Goal: Task Accomplishment & Management: Manage account settings

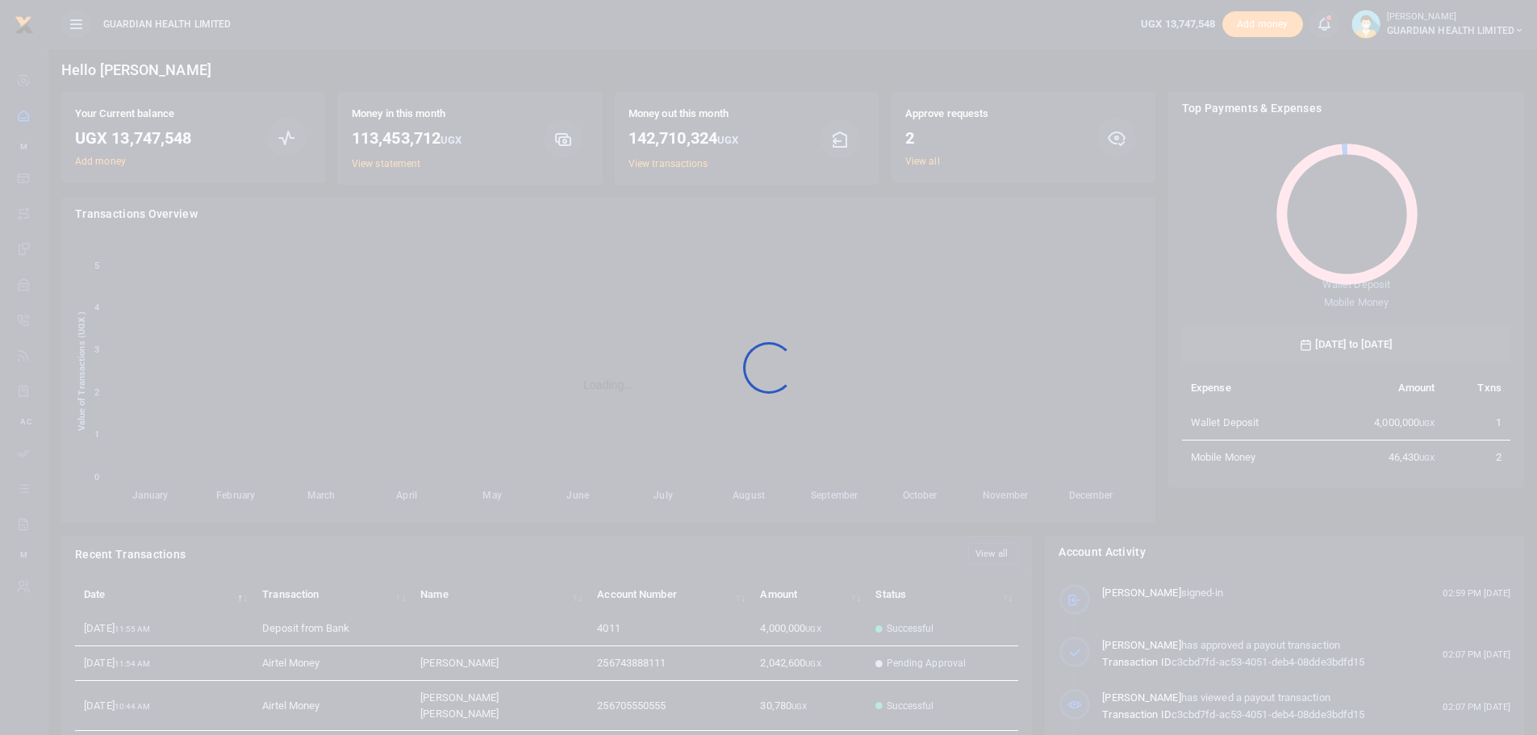
scroll to position [215, 317]
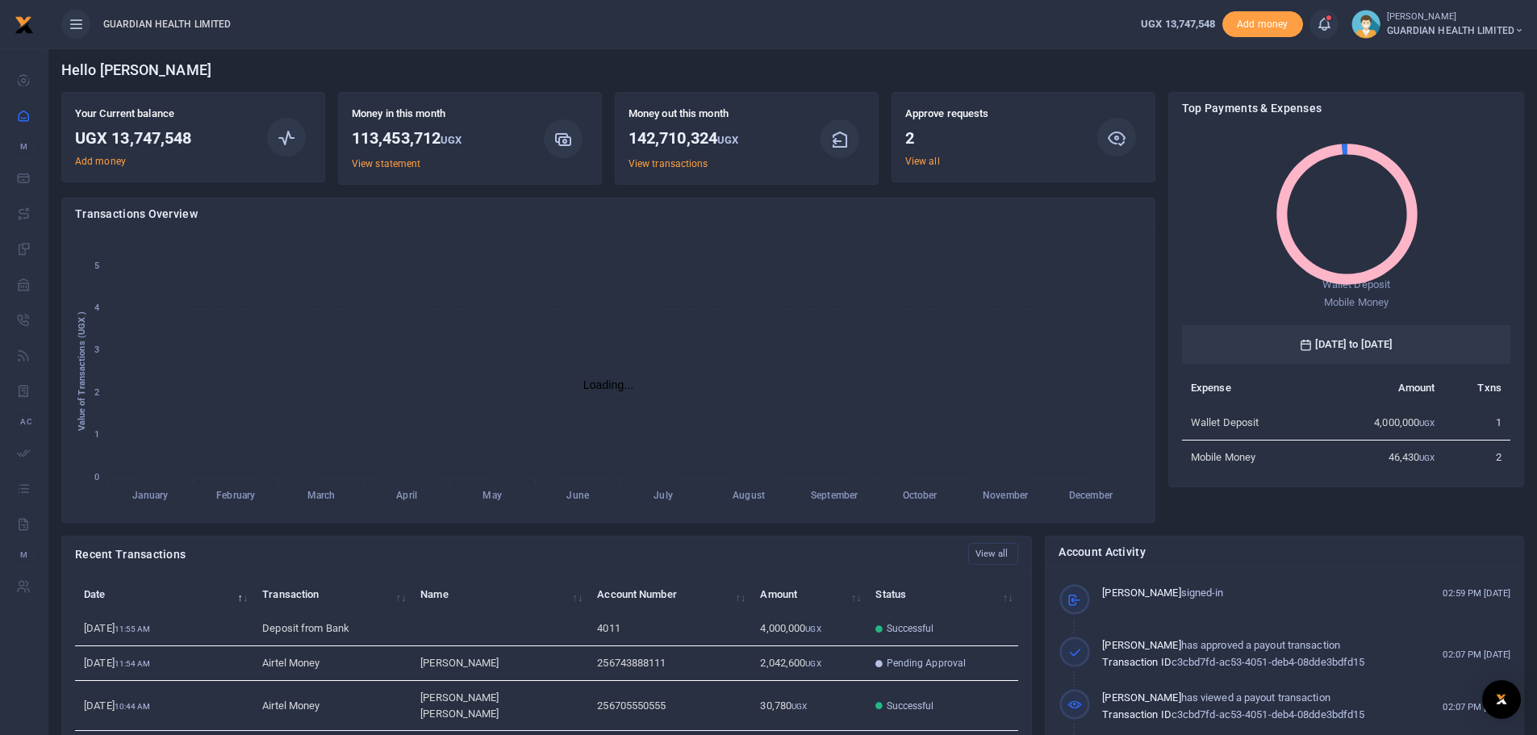
click at [1330, 29] on link at bounding box center [1323, 24] width 29 height 29
click at [1227, 105] on h6 "Transactions to act upon" at bounding box center [1235, 106] width 179 height 13
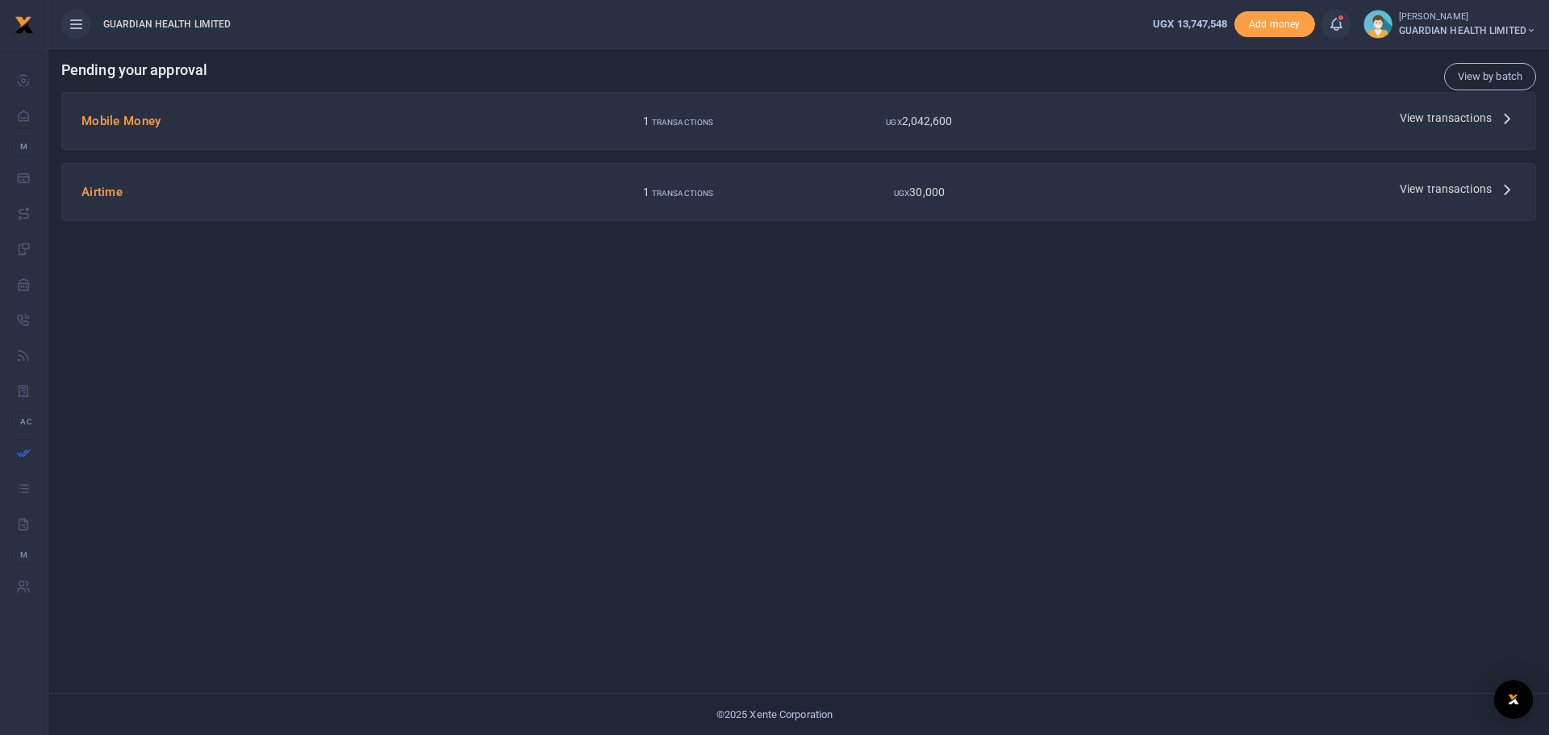
click at [1470, 112] on span "View transactions" at bounding box center [1446, 118] width 92 height 18
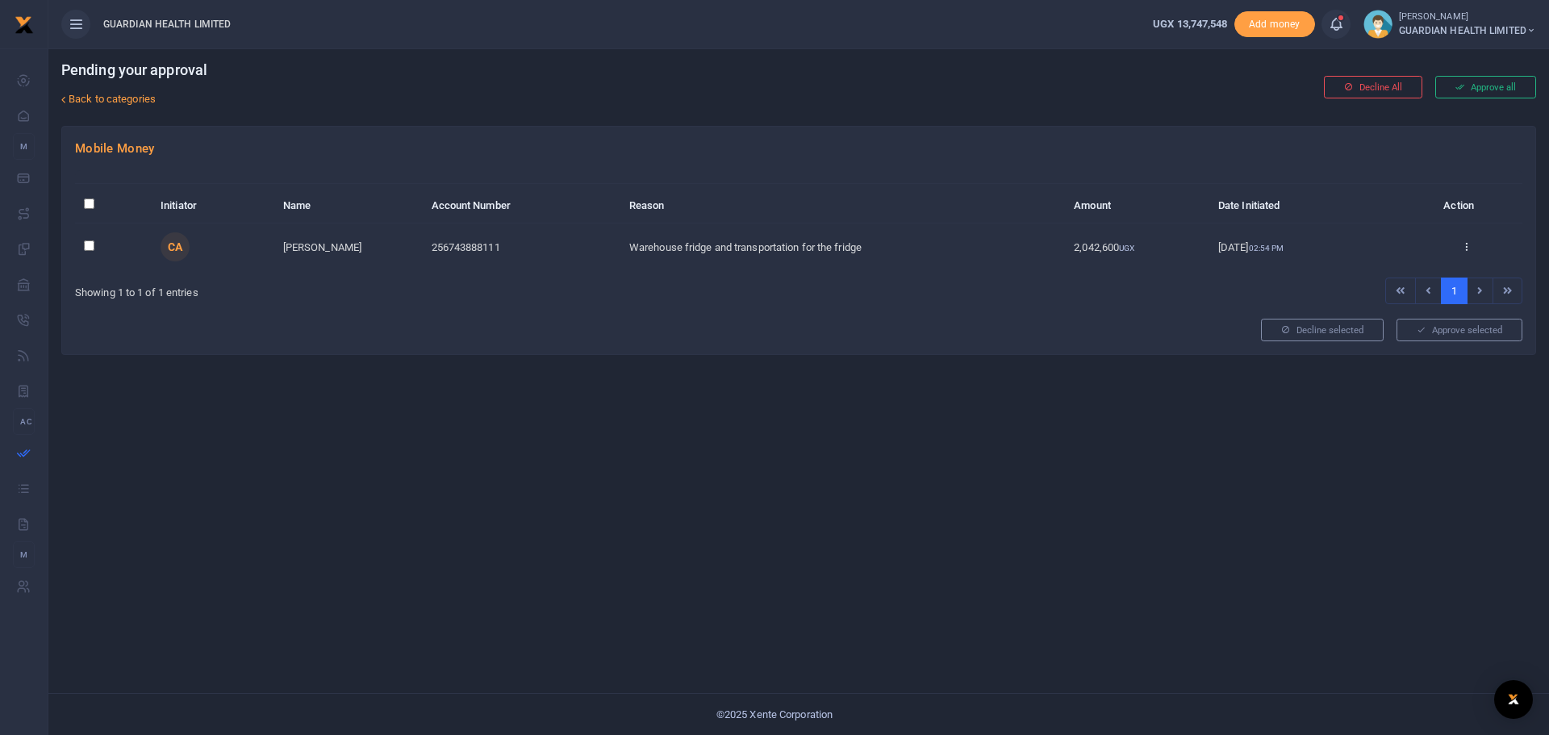
click at [92, 248] on input "checkbox" at bounding box center [89, 245] width 10 height 10
checkbox input "true"
click at [1451, 333] on button "Approve selected (1)" at bounding box center [1453, 330] width 137 height 23
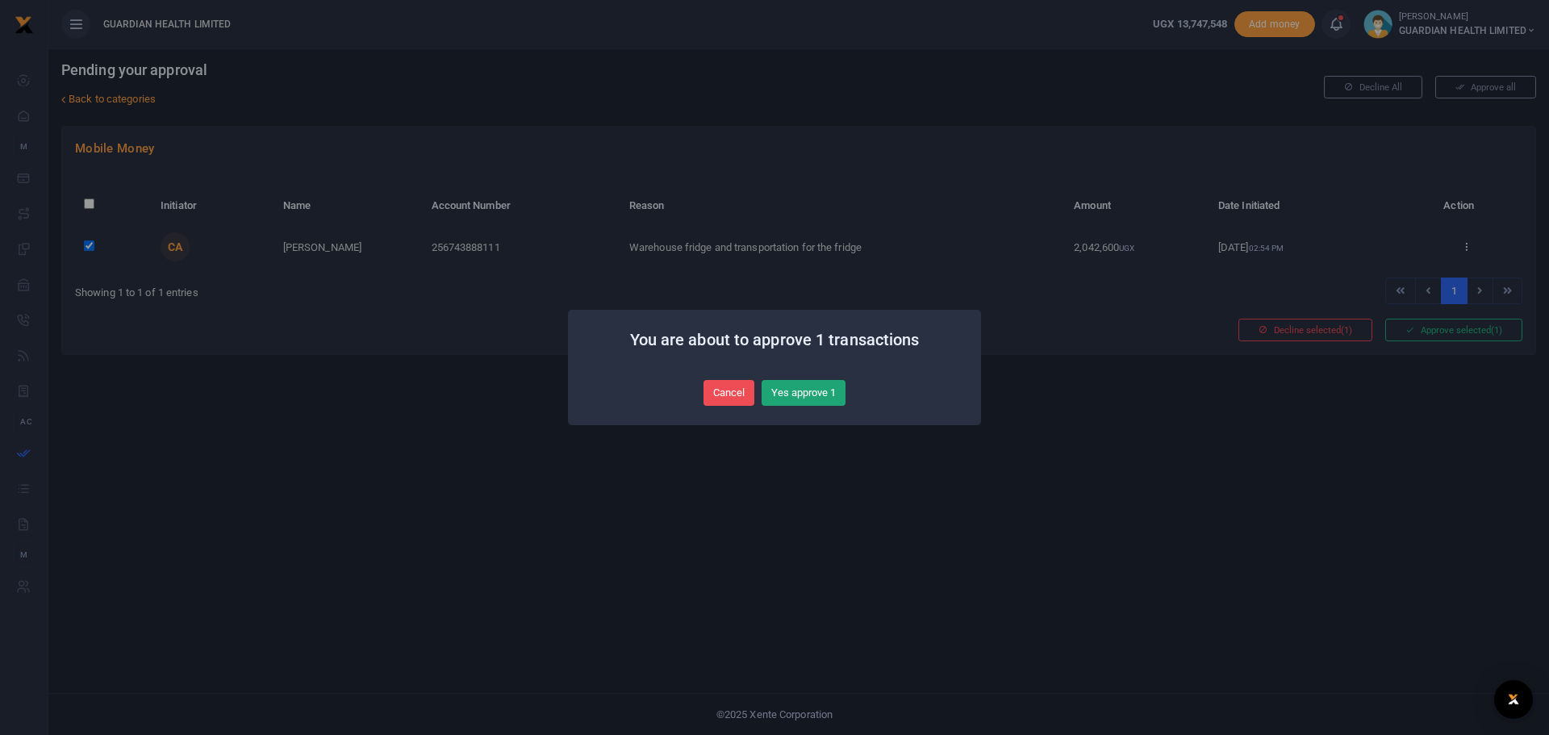
click at [808, 394] on button "Yes approve 1" at bounding box center [804, 393] width 84 height 26
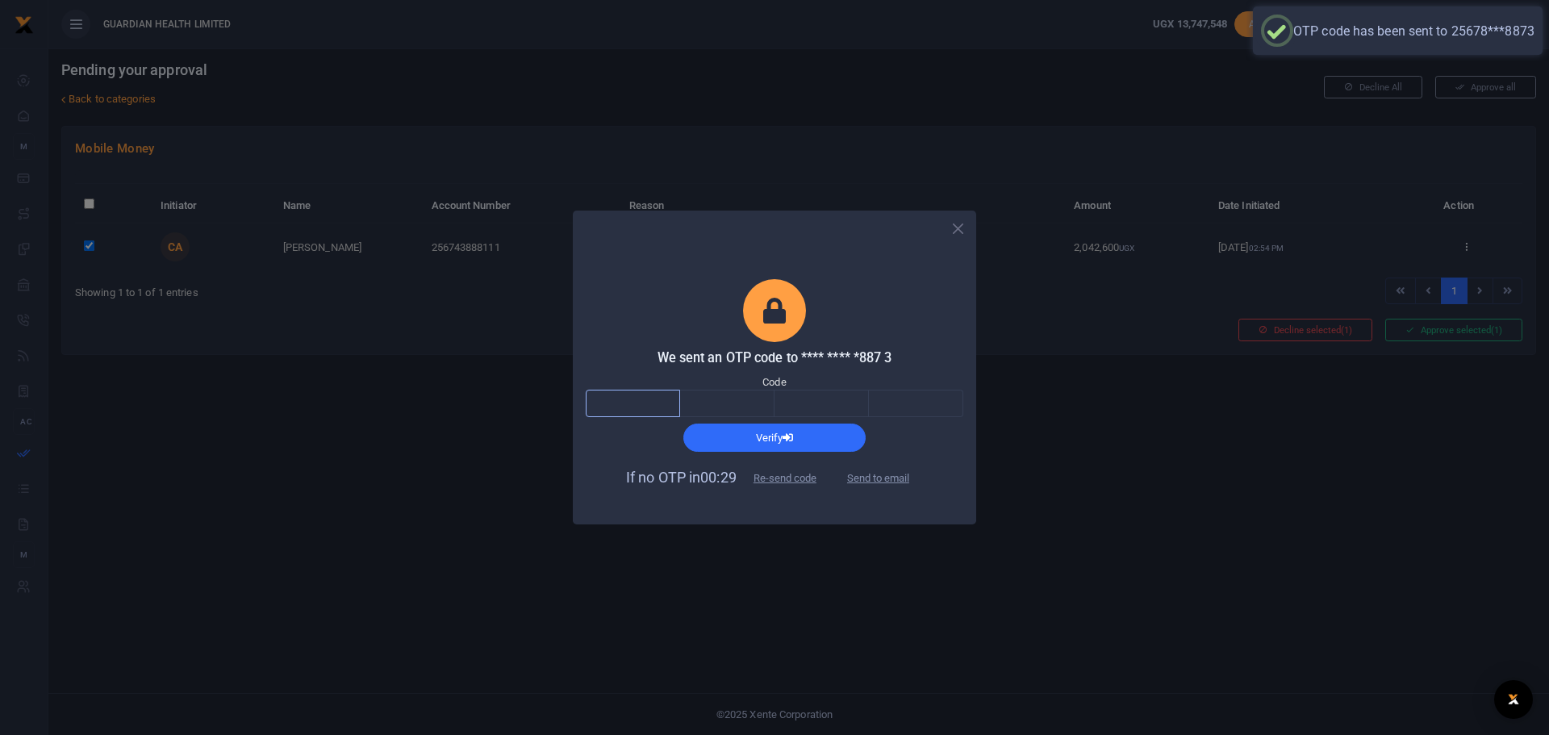
click at [655, 403] on input "text" at bounding box center [633, 403] width 94 height 27
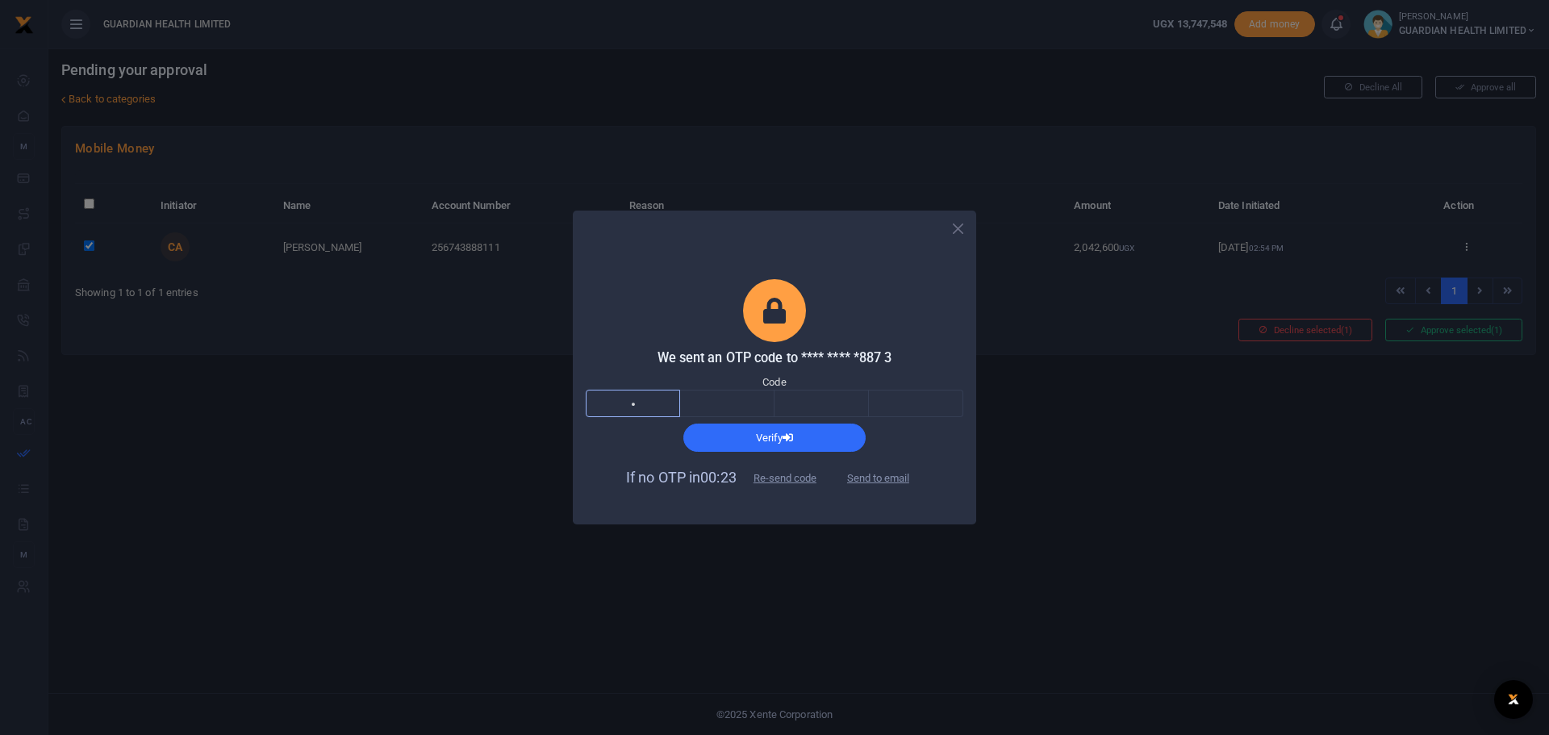
type input "4"
type input "8"
type input "3"
type input "4"
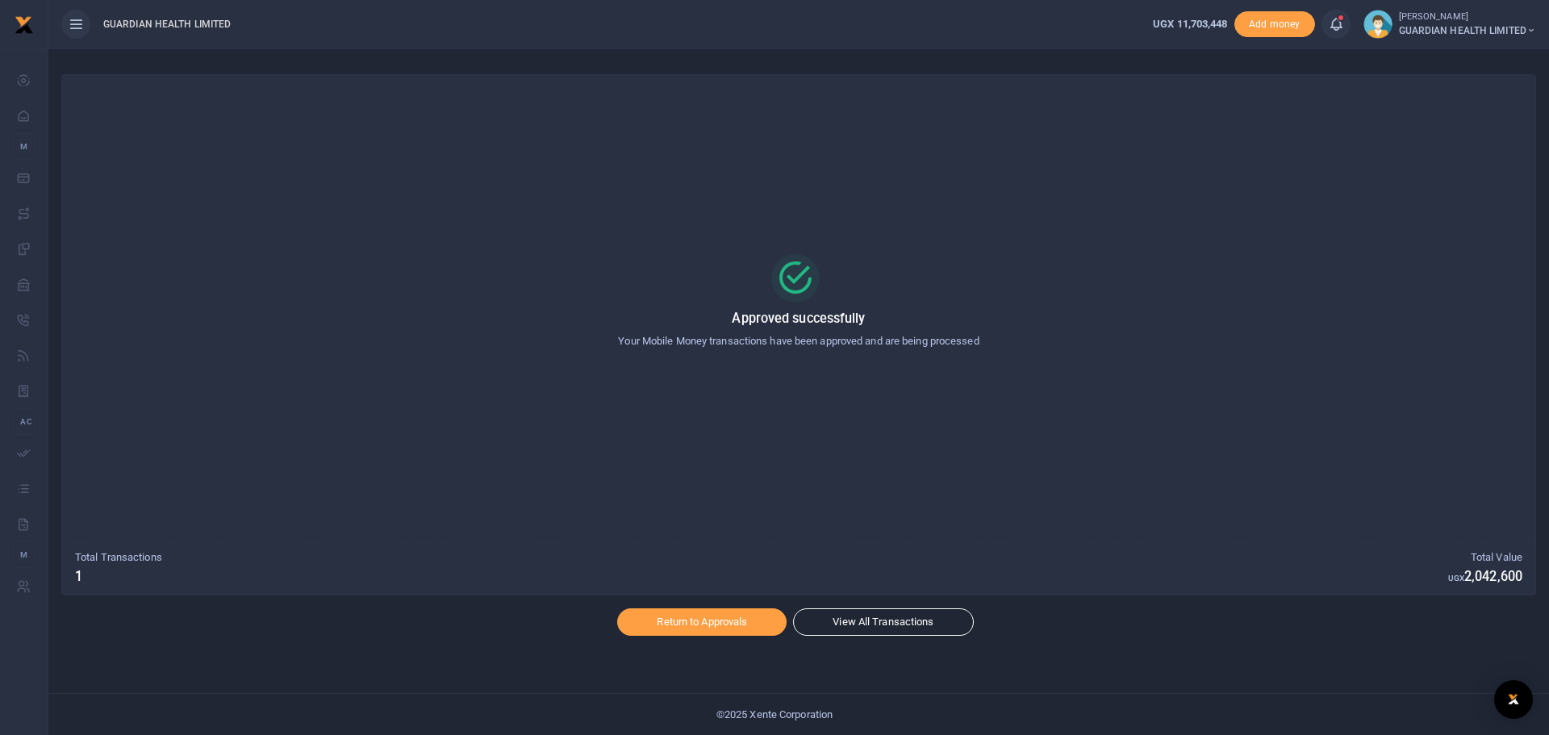
click at [1333, 27] on icon at bounding box center [1336, 24] width 16 height 18
click at [1268, 115] on div "Transactions to act upon You have 1 awaiting for your to act on" at bounding box center [1247, 114] width 179 height 28
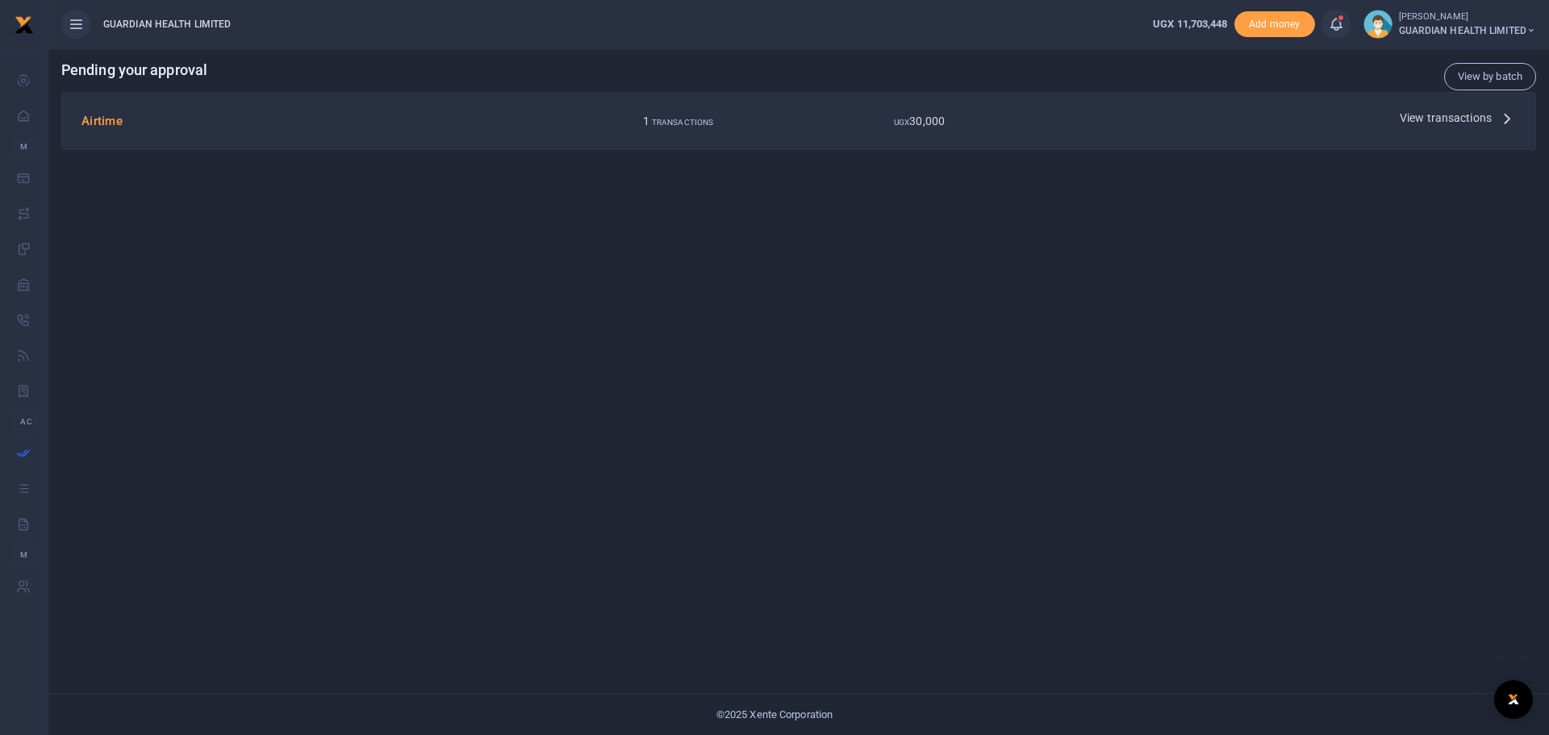
click at [1492, 116] on p "View transactions" at bounding box center [1458, 118] width 116 height 18
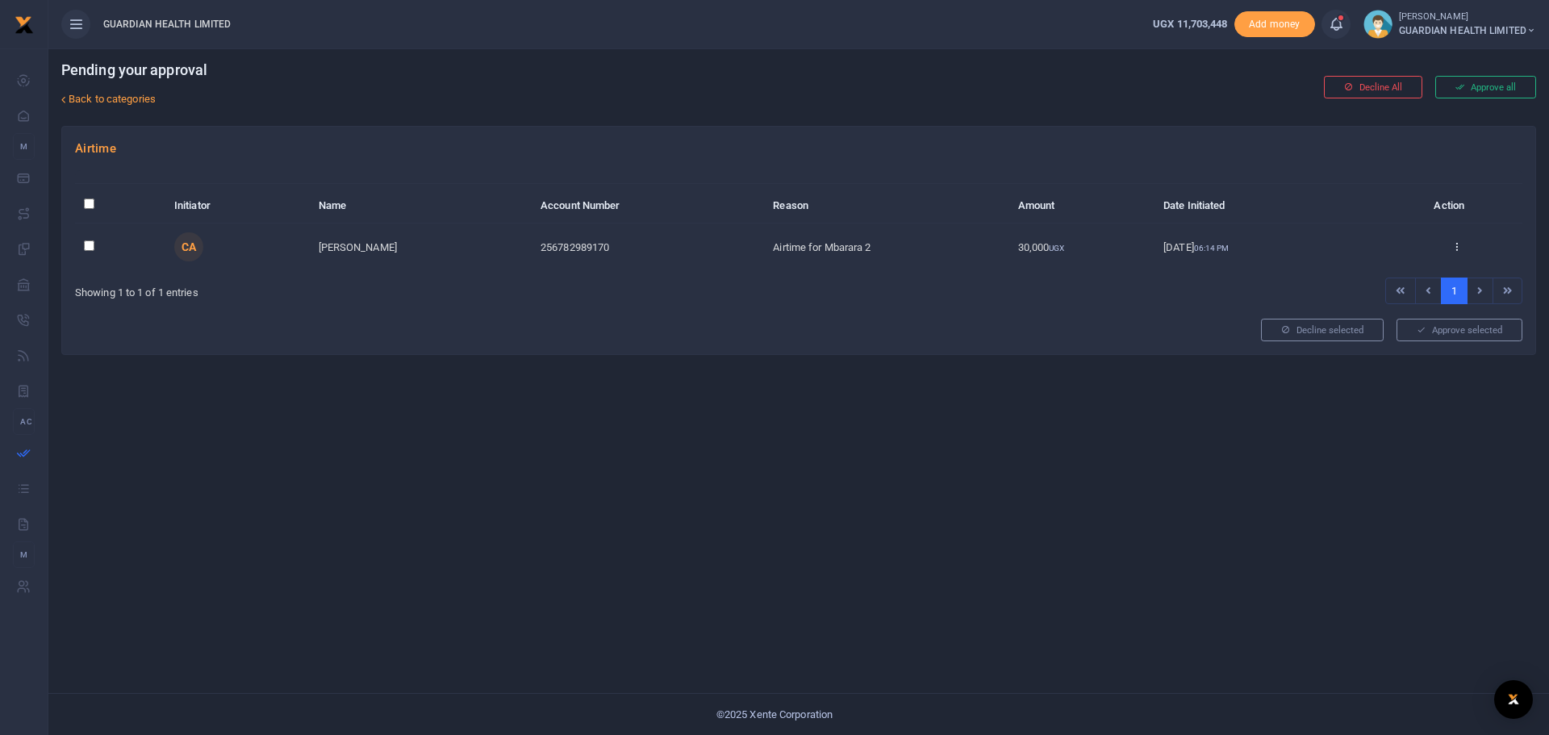
click at [88, 246] on input "checkbox" at bounding box center [89, 245] width 10 height 10
checkbox input "true"
click at [1458, 332] on button "Approve selected (1)" at bounding box center [1453, 330] width 137 height 23
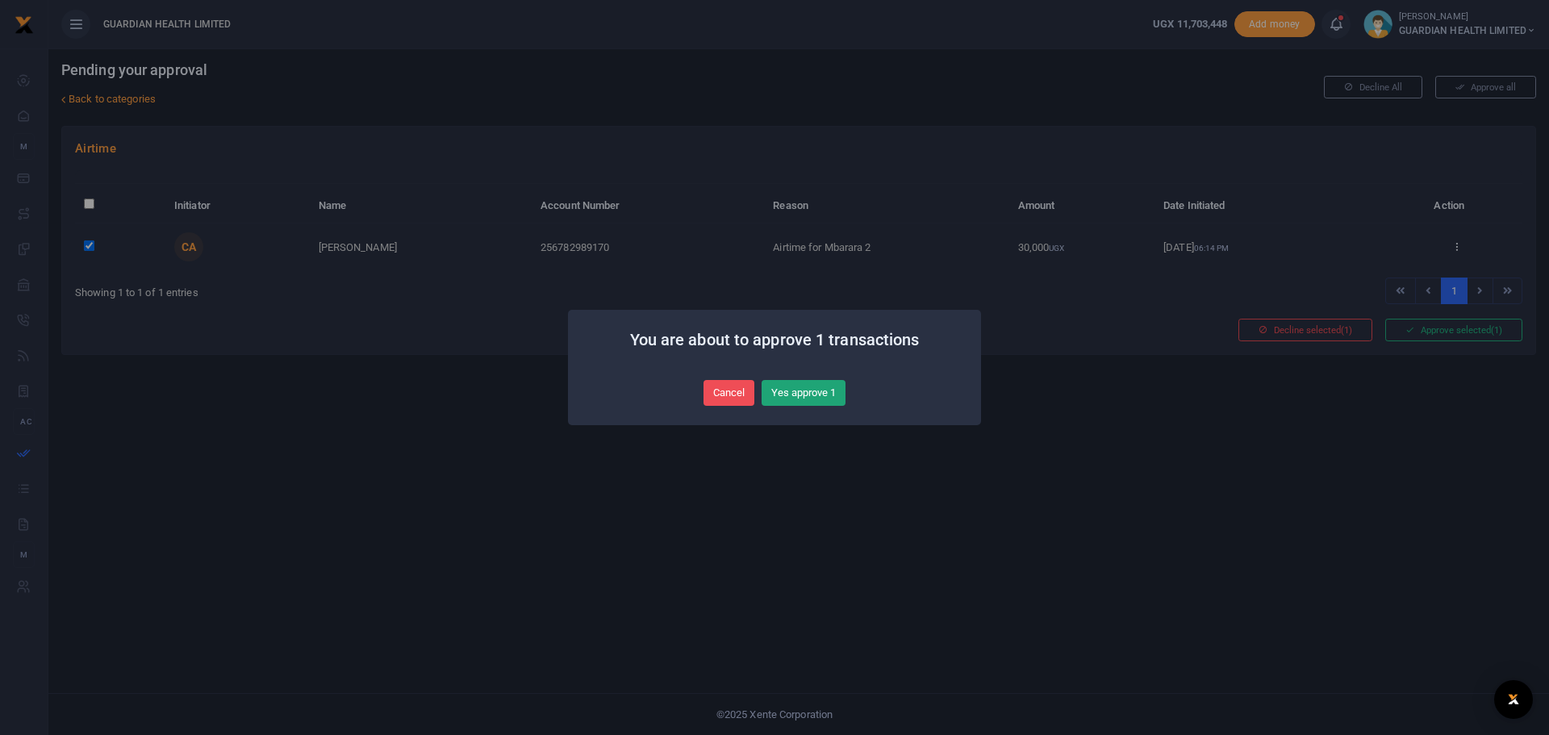
click at [804, 396] on button "Yes approve 1" at bounding box center [804, 393] width 84 height 26
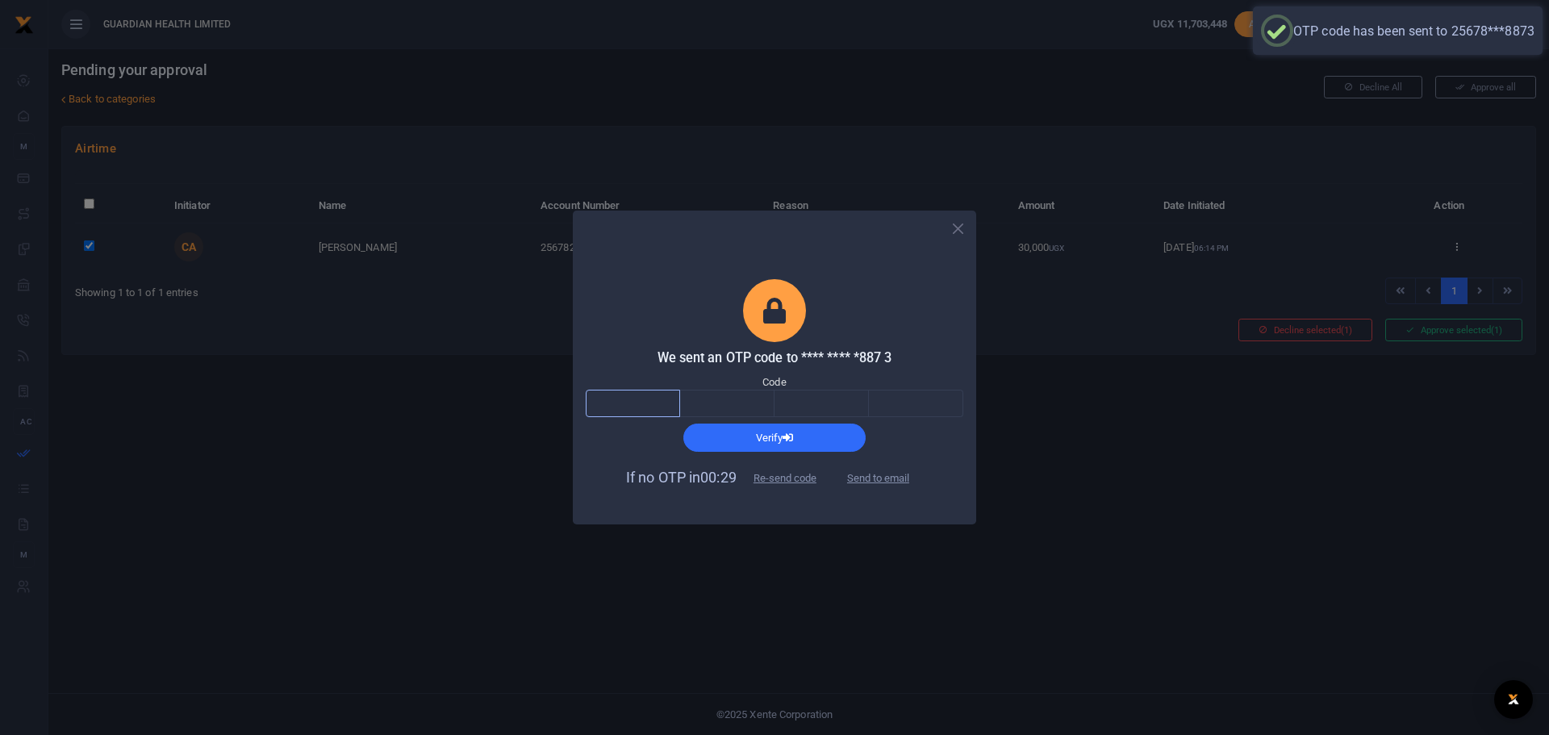
click at [634, 406] on input "text" at bounding box center [633, 403] width 94 height 27
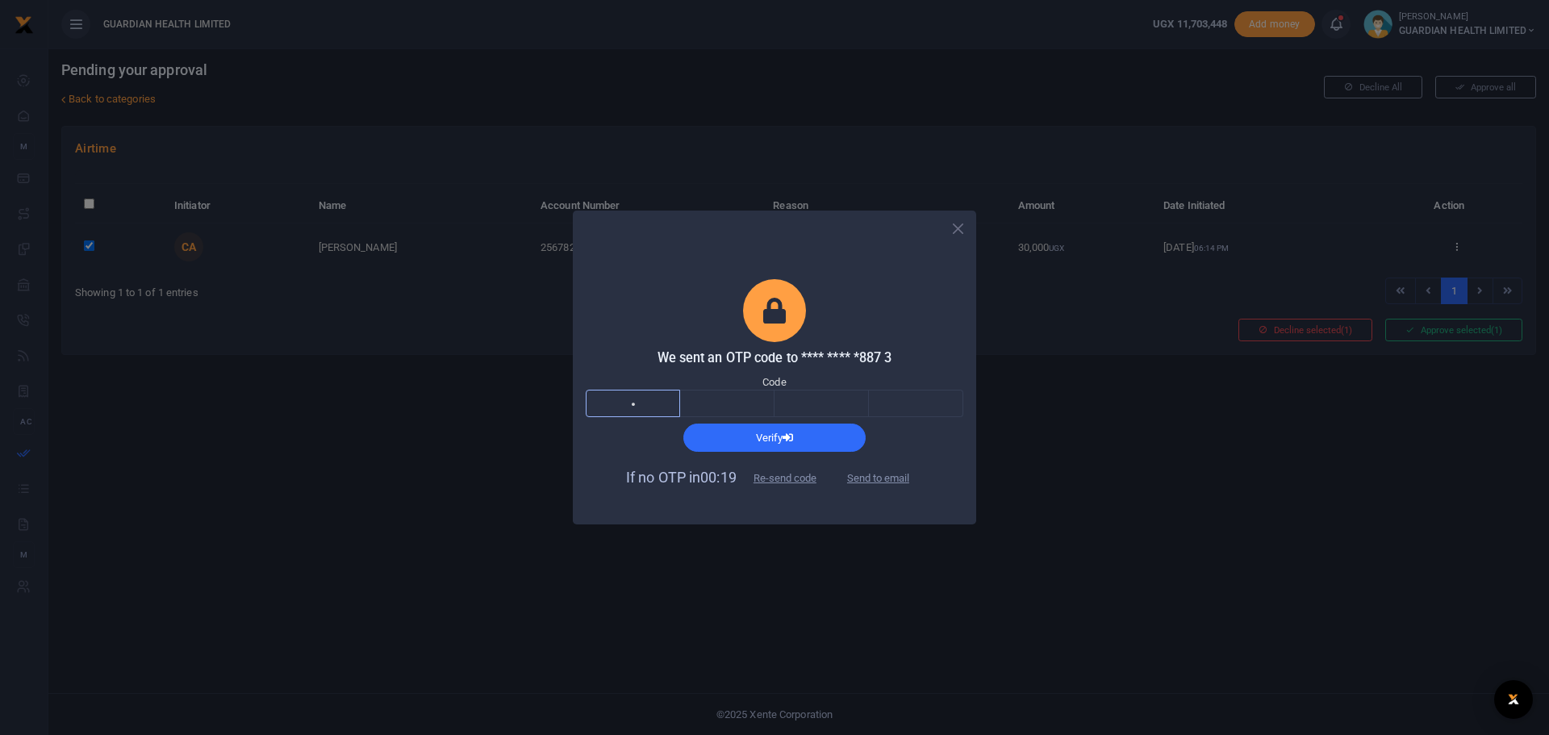
type input "7"
type input "9"
type input "8"
type input "6"
